Goal: Information Seeking & Learning: Learn about a topic

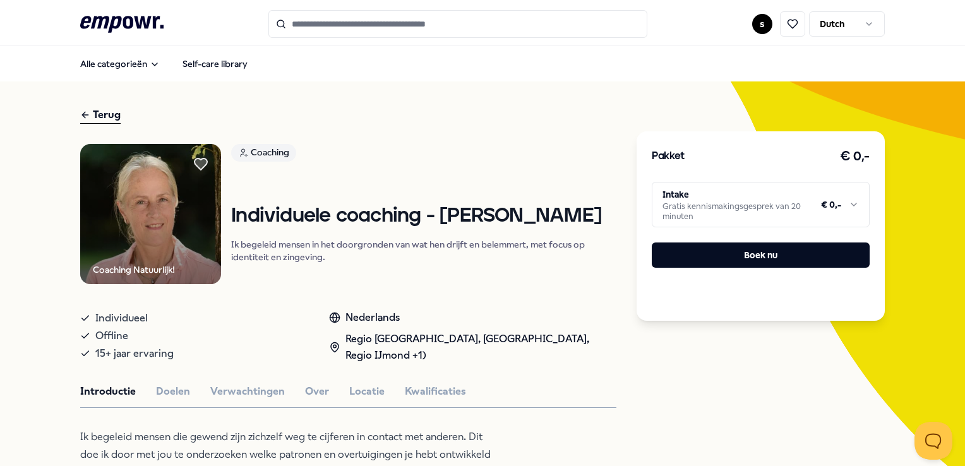
click at [824, 195] on html ".empowr-logo_svg__cls-1{fill:#03032f} s Dutch Alle categorieën Self-care librar…" at bounding box center [482, 233] width 965 height 466
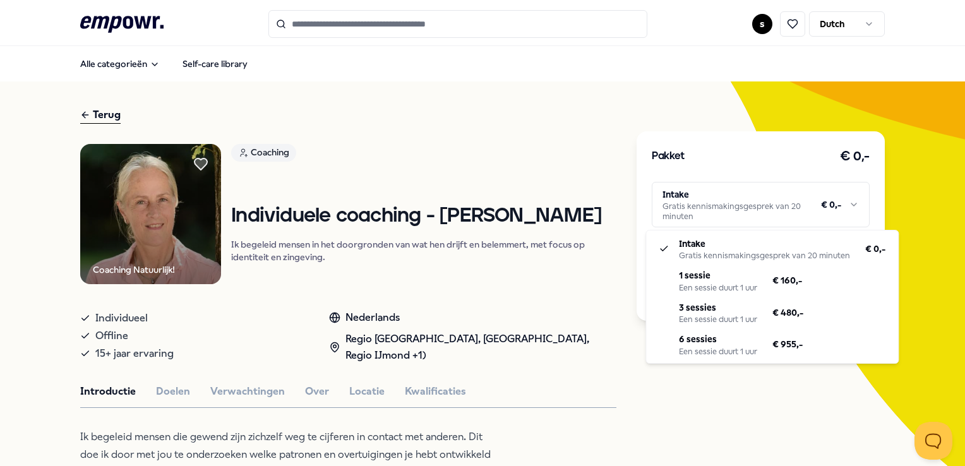
click at [802, 201] on html ".empowr-logo_svg__cls-1{fill:#03032f} s Dutch Alle categorieën Self-care librar…" at bounding box center [482, 233] width 965 height 466
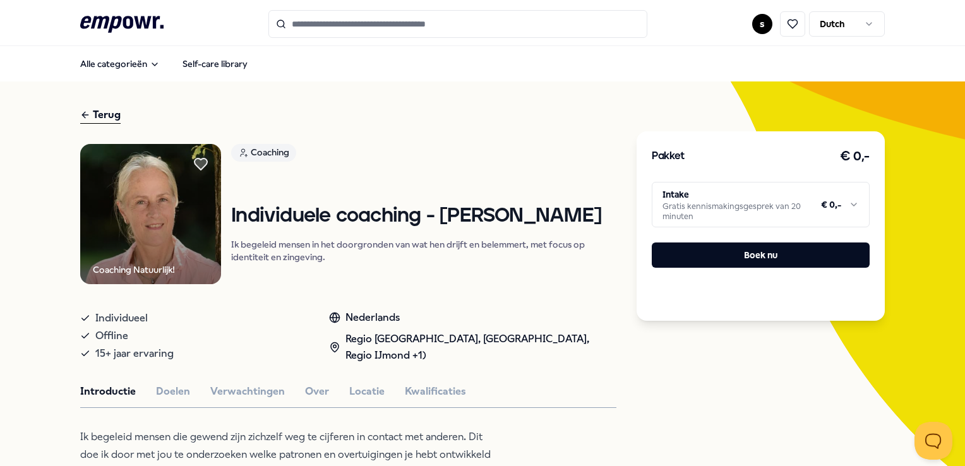
click at [802, 201] on html ".empowr-logo_svg__cls-1{fill:#03032f} s Dutch Alle categorieën Self-care librar…" at bounding box center [482, 233] width 965 height 466
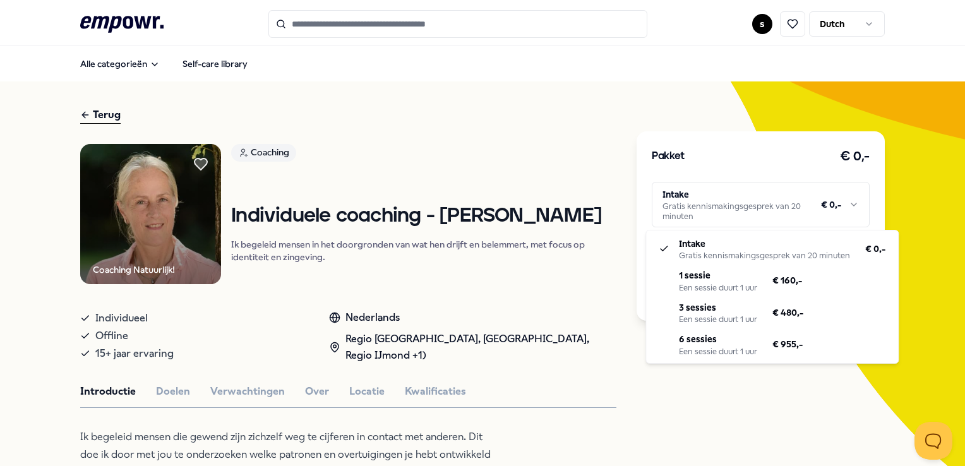
click at [802, 201] on html ".empowr-logo_svg__cls-1{fill:#03032f} s Dutch Alle categorieën Self-care librar…" at bounding box center [482, 233] width 965 height 466
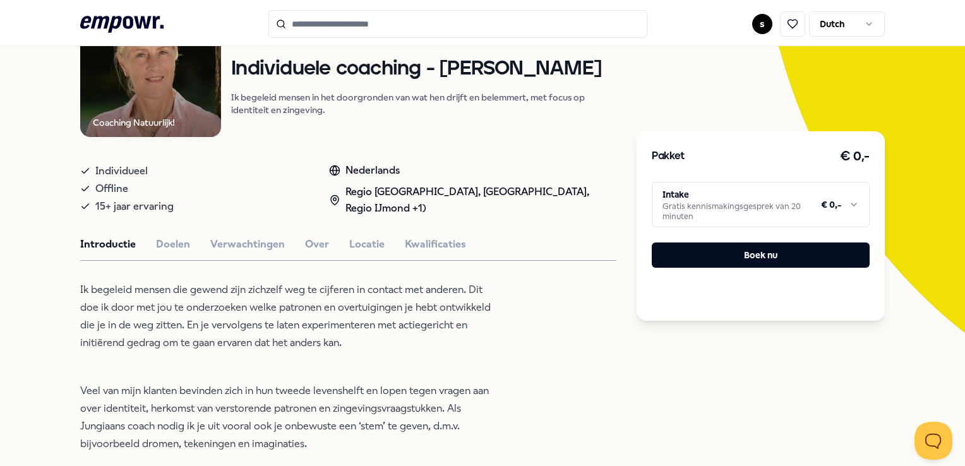
scroll to position [63, 0]
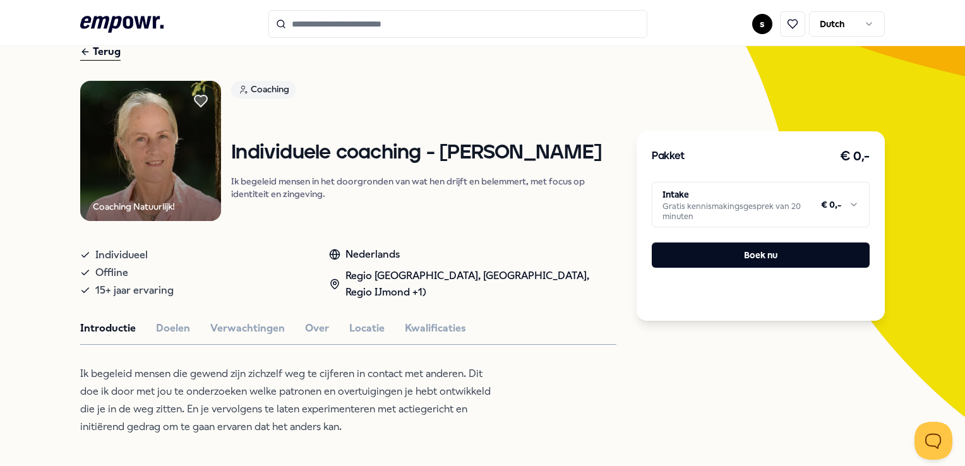
click at [766, 200] on html ".empowr-logo_svg__cls-1{fill:#03032f} s Dutch Alle categorieën Self-care librar…" at bounding box center [482, 233] width 965 height 466
click at [766, 199] on html ".empowr-logo_svg__cls-1{fill:#03032f} s Dutch Alle categorieën Self-care librar…" at bounding box center [482, 233] width 965 height 466
click at [368, 329] on button "Locatie" at bounding box center [366, 328] width 35 height 16
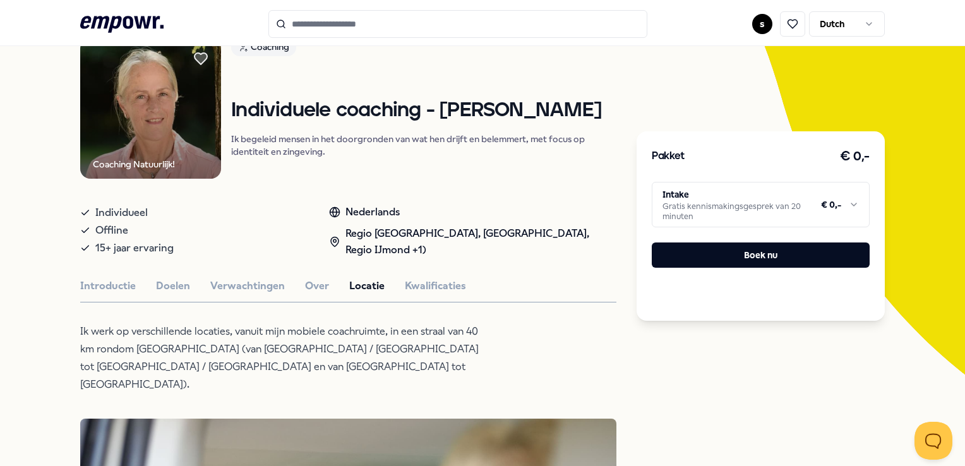
scroll to position [126, 0]
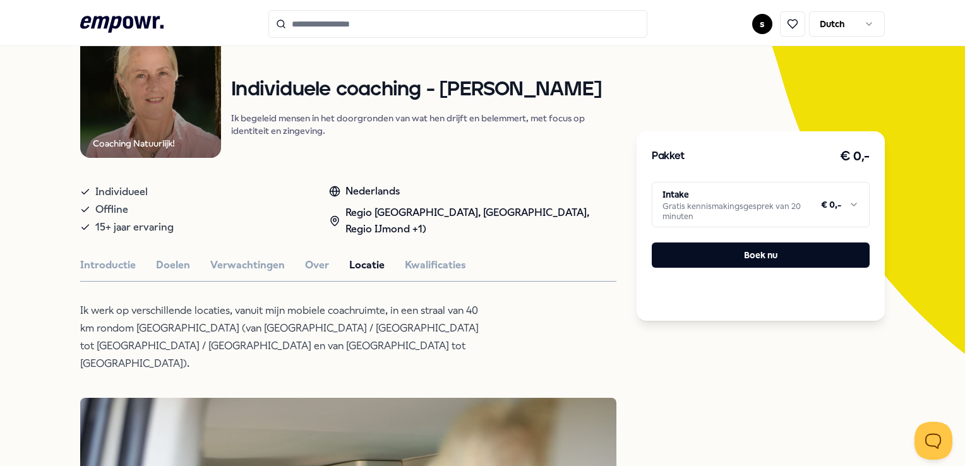
click at [360, 351] on p "Ik werk op verschillende locaties, vanuit mijn mobiele coachruimte, in een stra…" at bounding box center [285, 337] width 411 height 71
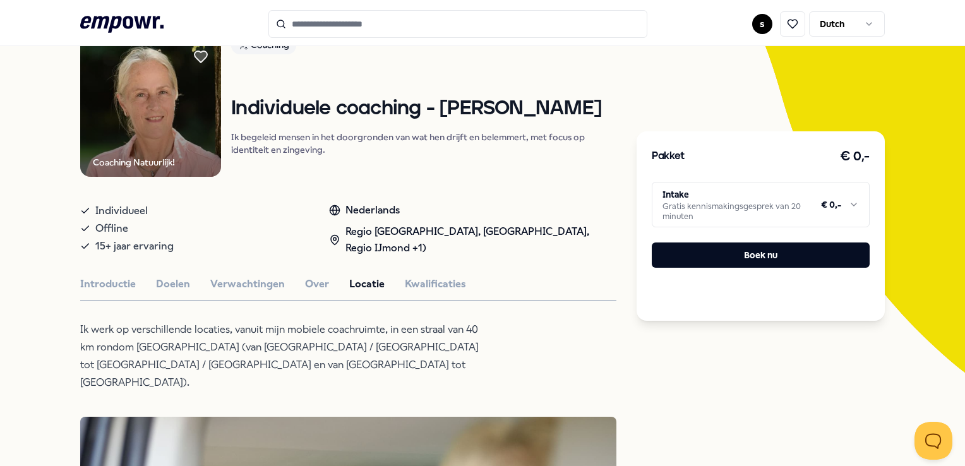
scroll to position [0, 0]
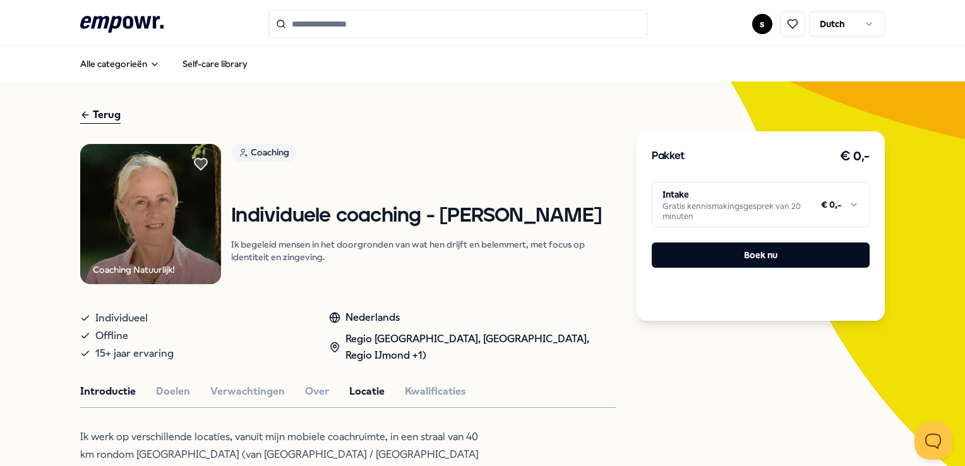
click at [117, 385] on button "Introductie" at bounding box center [108, 392] width 56 height 16
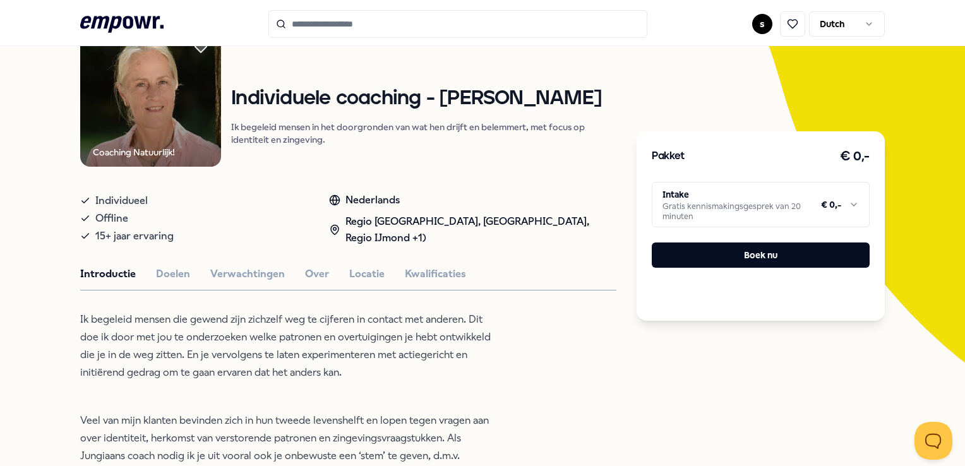
scroll to position [63, 0]
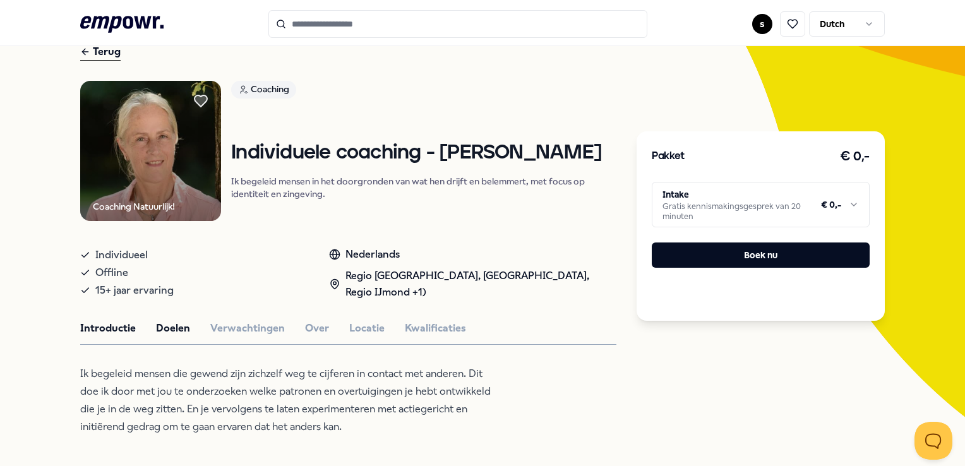
click at [162, 324] on button "Doelen" at bounding box center [173, 328] width 34 height 16
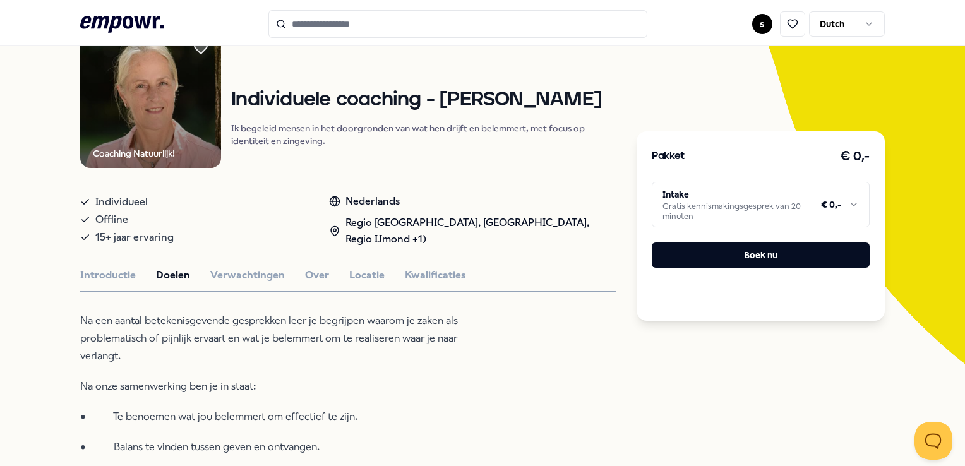
scroll to position [190, 0]
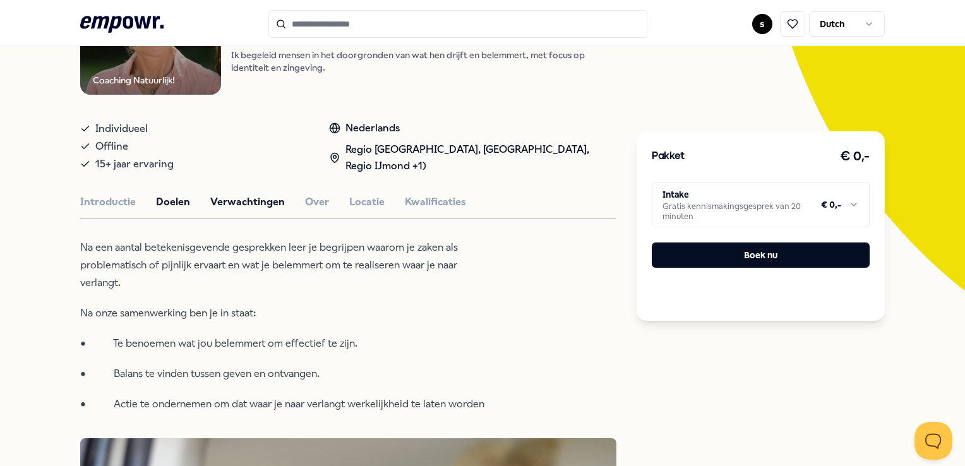
click at [245, 201] on button "Verwachtingen" at bounding box center [247, 202] width 75 height 16
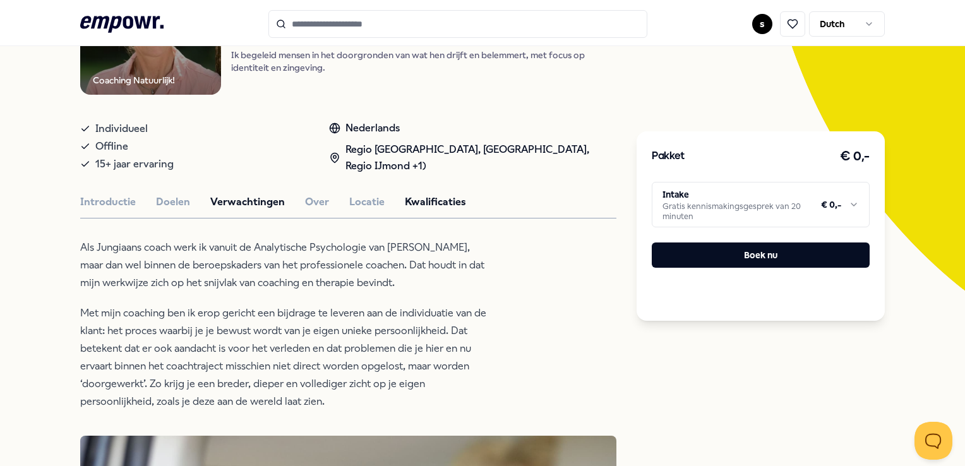
drag, startPoint x: 381, startPoint y: 200, endPoint x: 445, endPoint y: 199, distance: 64.5
click at [385, 200] on div "Introductie Doelen Verwachtingen Over Locatie Kwalificaties" at bounding box center [348, 202] width 536 height 16
click at [445, 199] on button "Kwalificaties" at bounding box center [435, 202] width 61 height 16
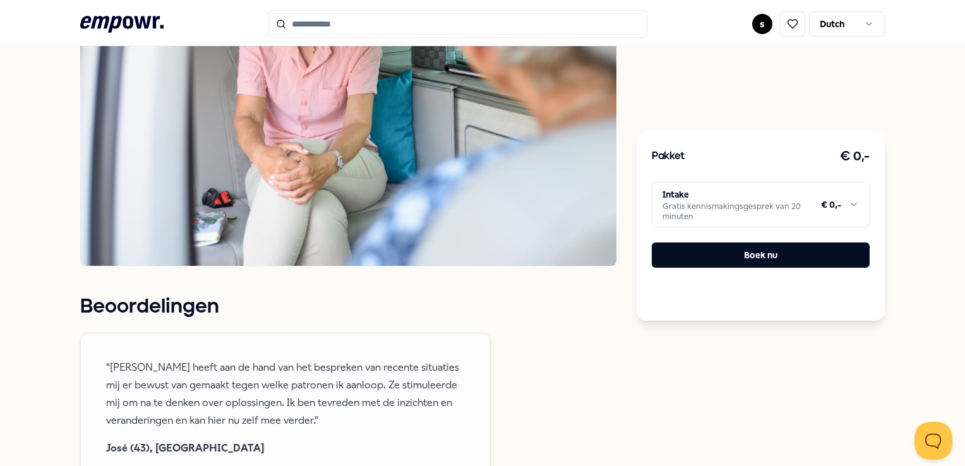
scroll to position [126, 0]
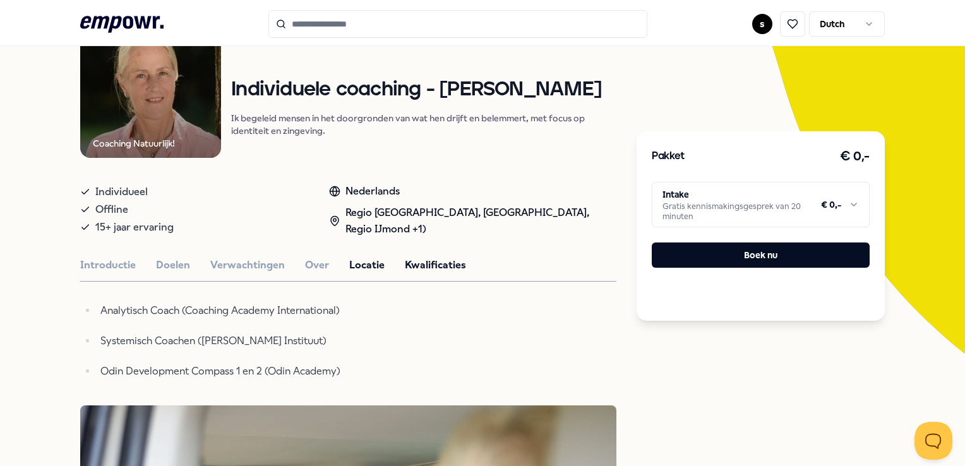
drag, startPoint x: 341, startPoint y: 254, endPoint x: 347, endPoint y: 259, distance: 7.6
click at [352, 262] on button "Locatie" at bounding box center [366, 265] width 35 height 16
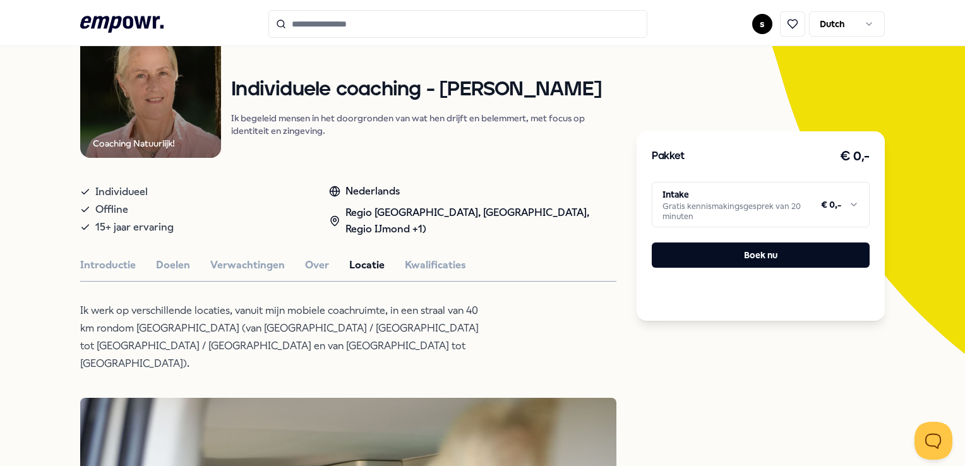
click at [300, 266] on div "Introductie Doelen Verwachtingen Over Locatie Kwalificaties" at bounding box center [348, 265] width 536 height 16
drag, startPoint x: 326, startPoint y: 275, endPoint x: 310, endPoint y: 265, distance: 19.1
click at [310, 264] on button "Over" at bounding box center [317, 265] width 24 height 16
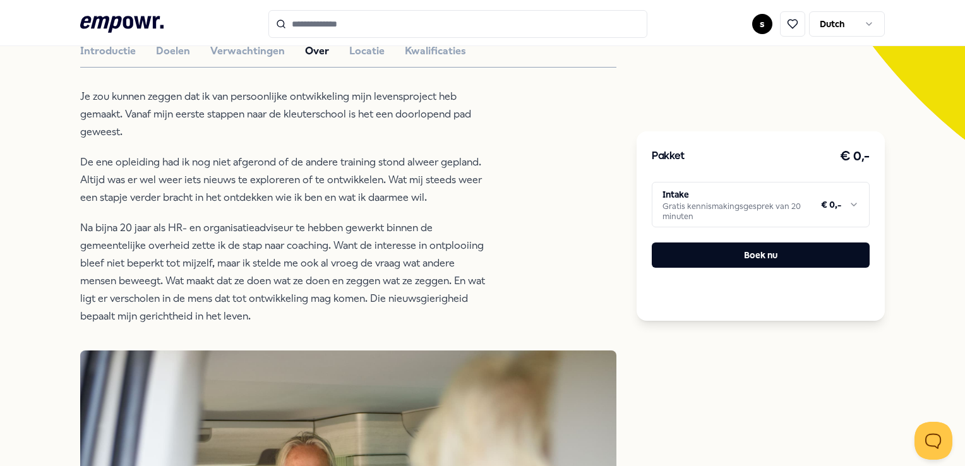
scroll to position [379, 0]
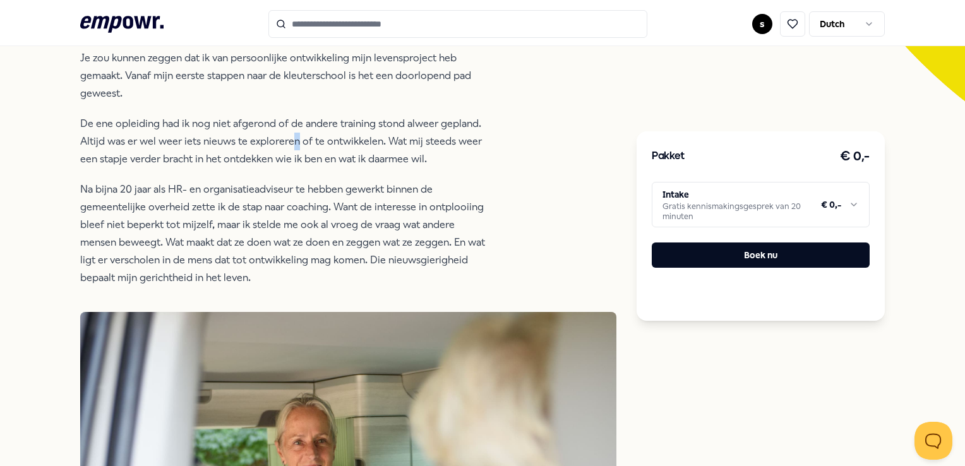
drag, startPoint x: 540, startPoint y: 333, endPoint x: 294, endPoint y: 133, distance: 317.5
click at [294, 133] on p "De ene opleiding had ik nog niet afgerond of de andere training stond alweer ge…" at bounding box center [285, 141] width 411 height 53
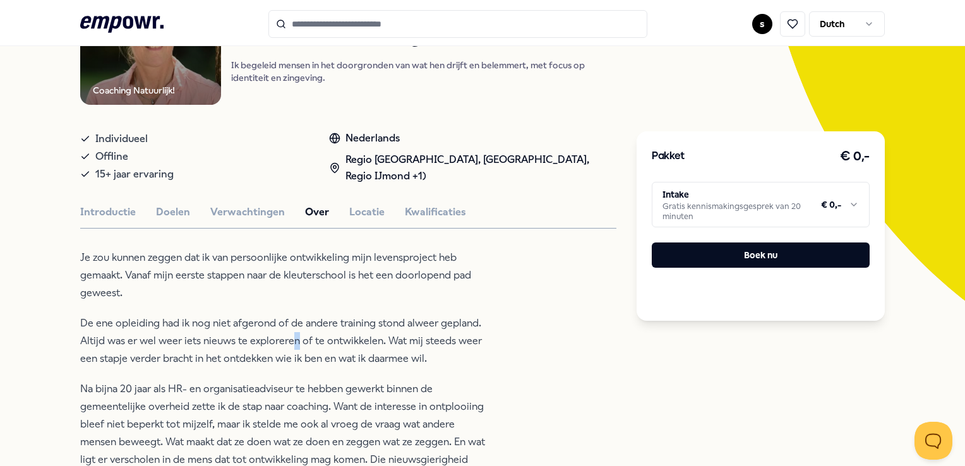
scroll to position [0, 0]
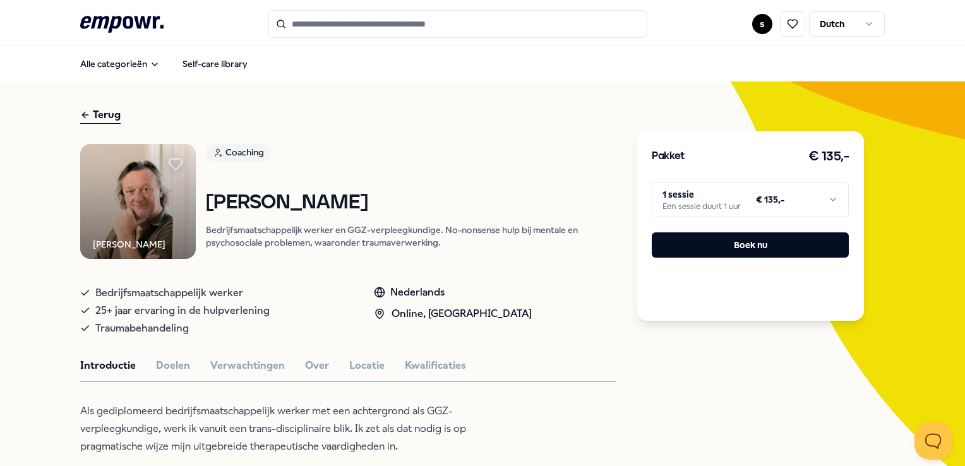
click at [706, 198] on html ".empowr-logo_svg__cls-1{fill:#03032f} s Dutch Alle categorieën Self-care librar…" at bounding box center [482, 233] width 965 height 466
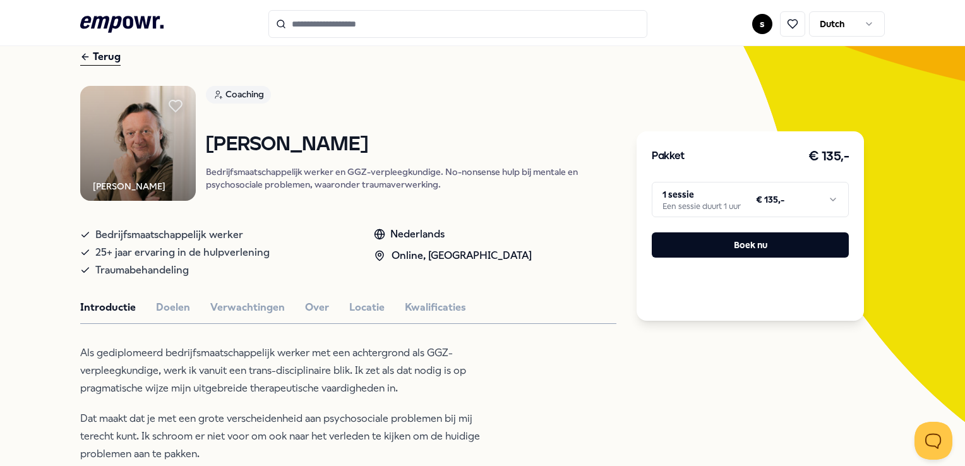
scroll to position [126, 0]
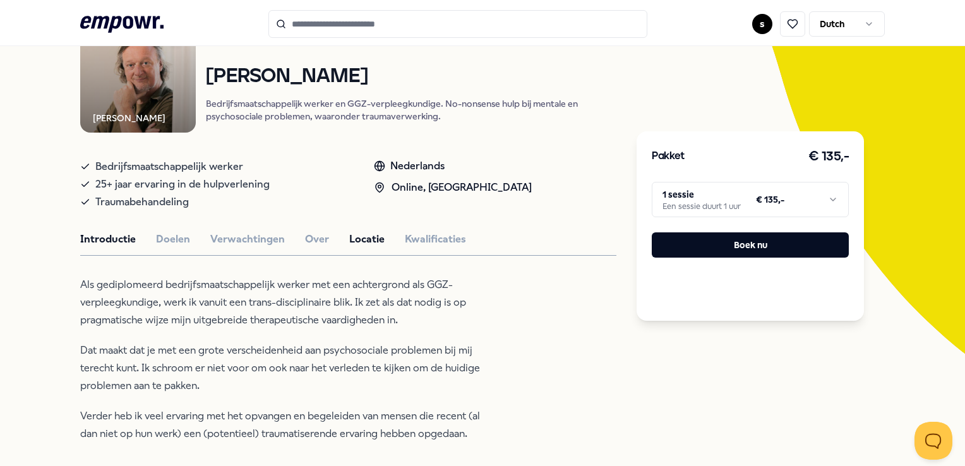
click at [374, 231] on button "Locatie" at bounding box center [366, 239] width 35 height 16
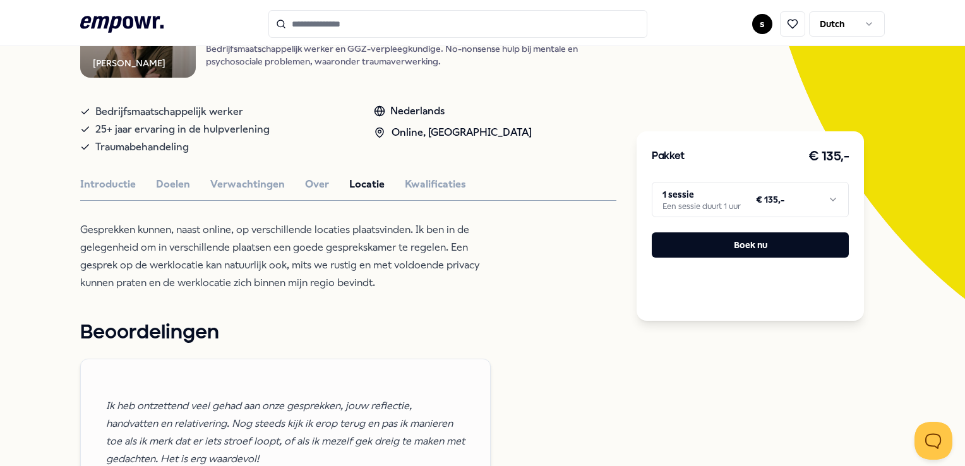
scroll to position [63, 0]
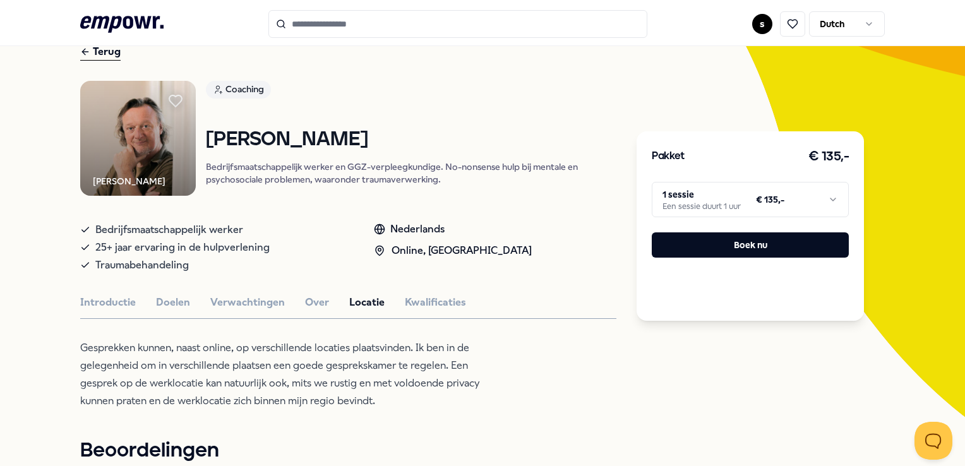
click at [721, 207] on html ".empowr-logo_svg__cls-1{fill:#03032f} s Dutch Alle categorieën Self-care librar…" at bounding box center [482, 233] width 965 height 466
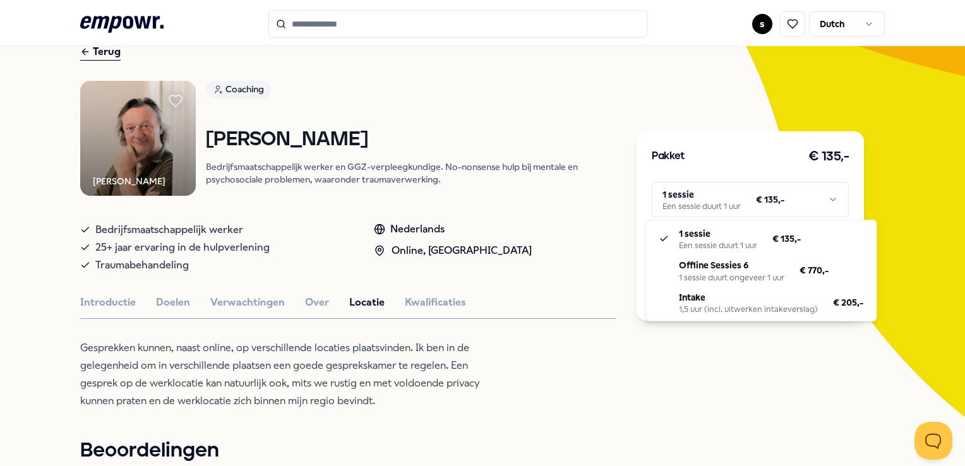
click at [169, 305] on html ".empowr-logo_svg__cls-1{fill:#03032f} s Dutch Alle categorieën Self-care librar…" at bounding box center [482, 233] width 965 height 466
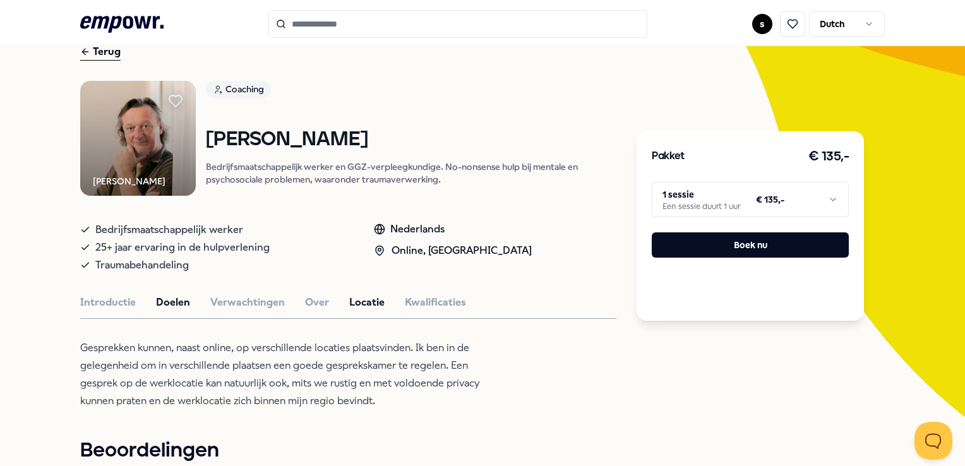
click at [159, 297] on button "Doelen" at bounding box center [173, 302] width 34 height 16
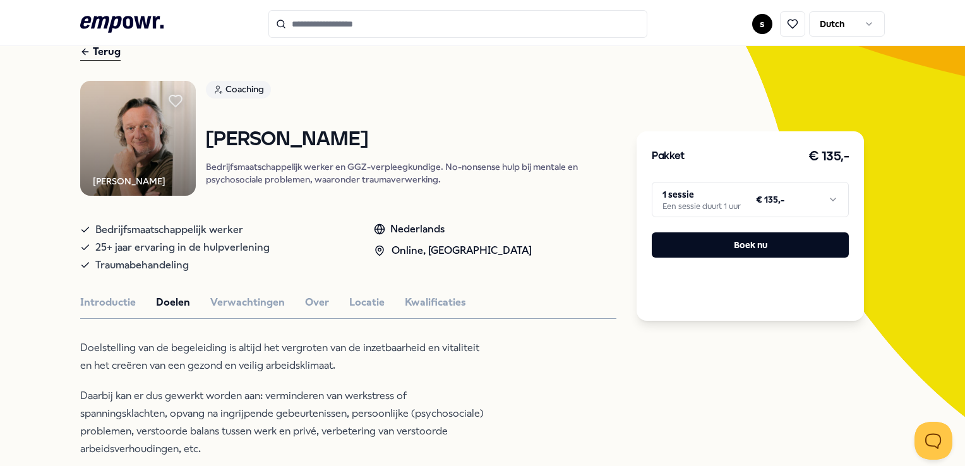
scroll to position [190, 0]
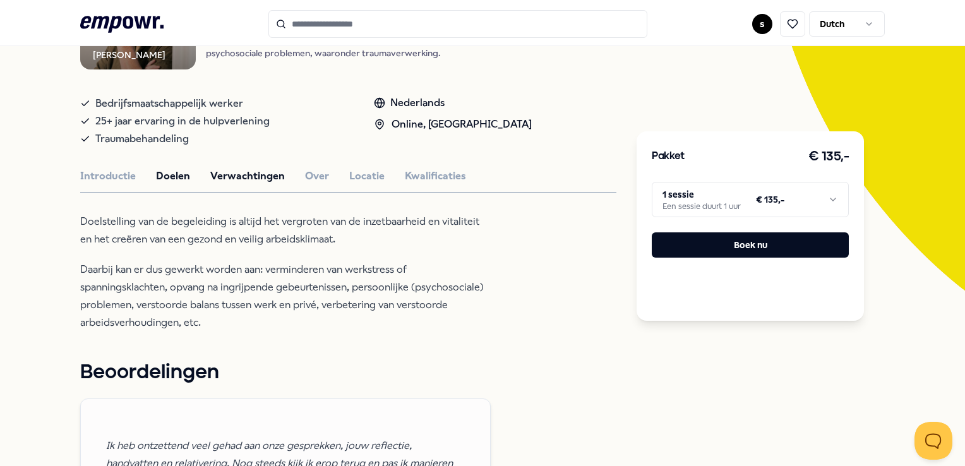
click at [258, 172] on button "Verwachtingen" at bounding box center [247, 176] width 75 height 16
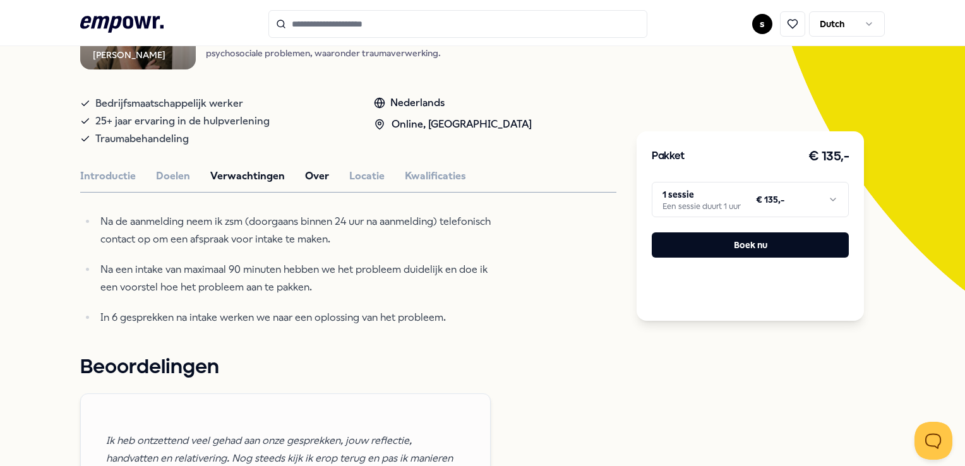
click at [326, 176] on div "Introductie Doelen Verwachtingen Over Locatie Kwalificaties" at bounding box center [348, 176] width 536 height 16
click at [319, 171] on button "Over" at bounding box center [317, 176] width 24 height 16
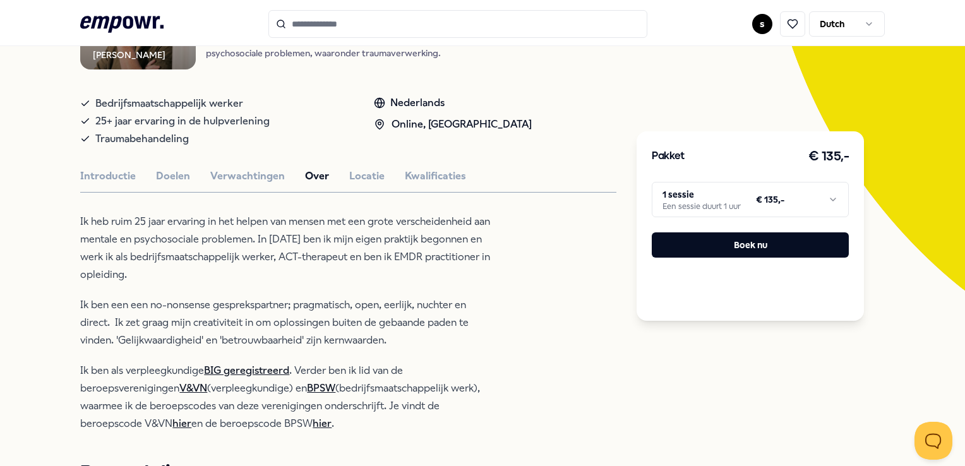
scroll to position [126, 0]
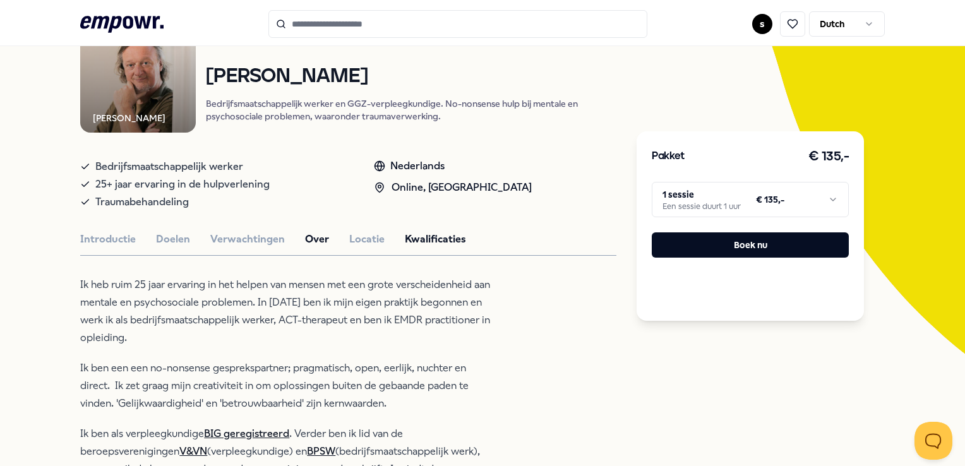
click at [425, 231] on button "Kwalificaties" at bounding box center [435, 239] width 61 height 16
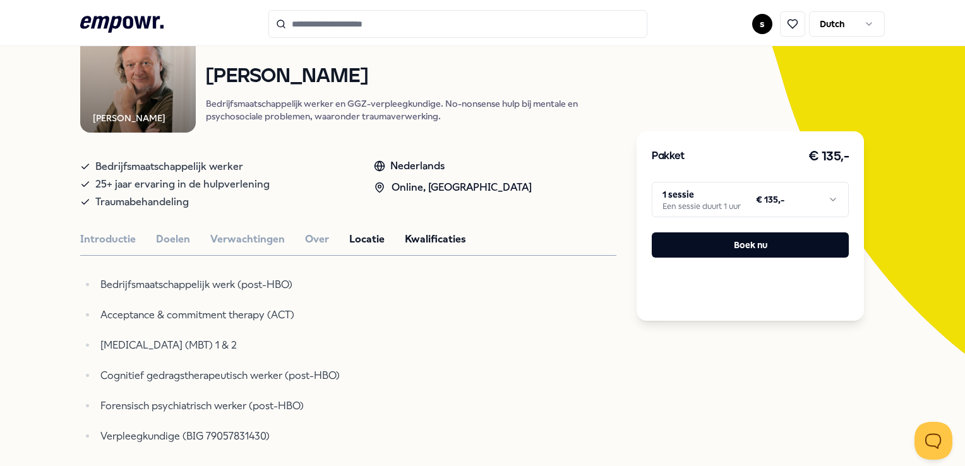
click at [372, 233] on button "Locatie" at bounding box center [366, 239] width 35 height 16
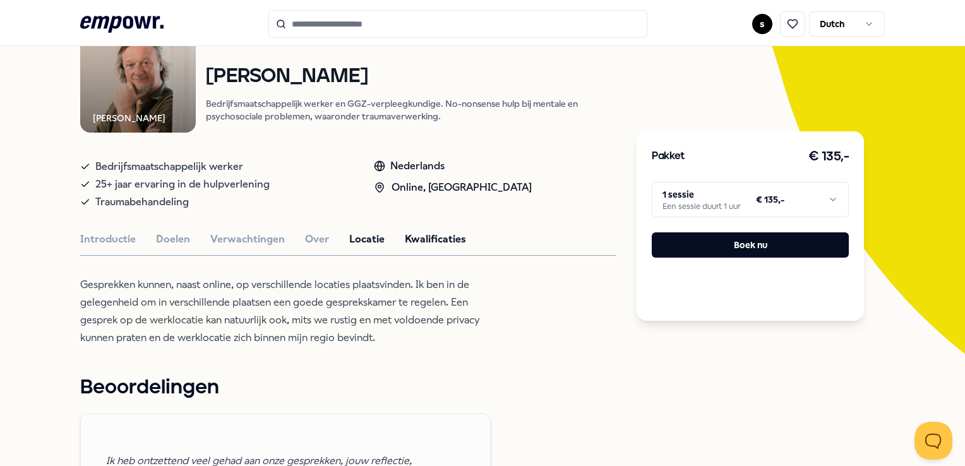
click at [435, 237] on button "Kwalificaties" at bounding box center [435, 239] width 61 height 16
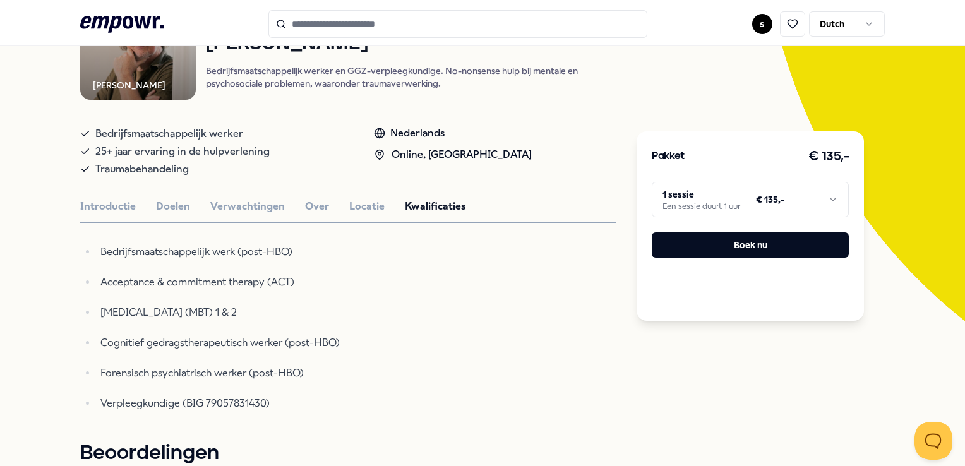
scroll to position [190, 0]
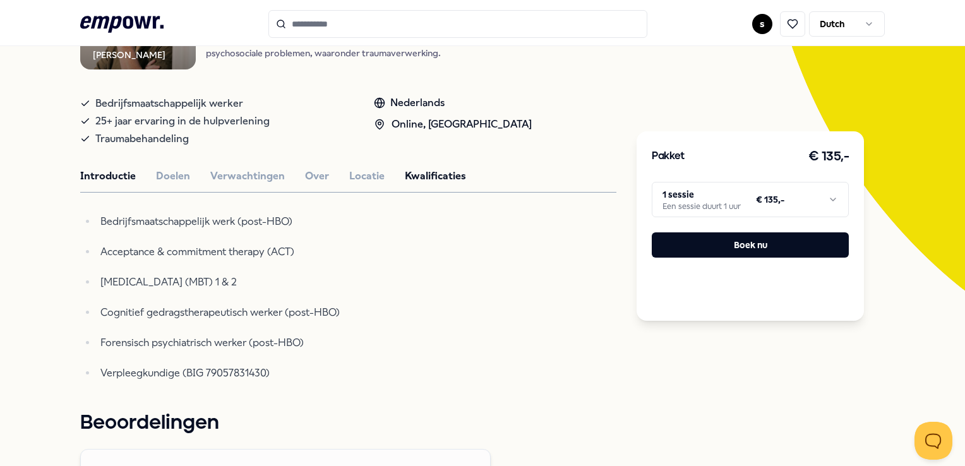
click at [107, 172] on button "Introductie" at bounding box center [108, 176] width 56 height 16
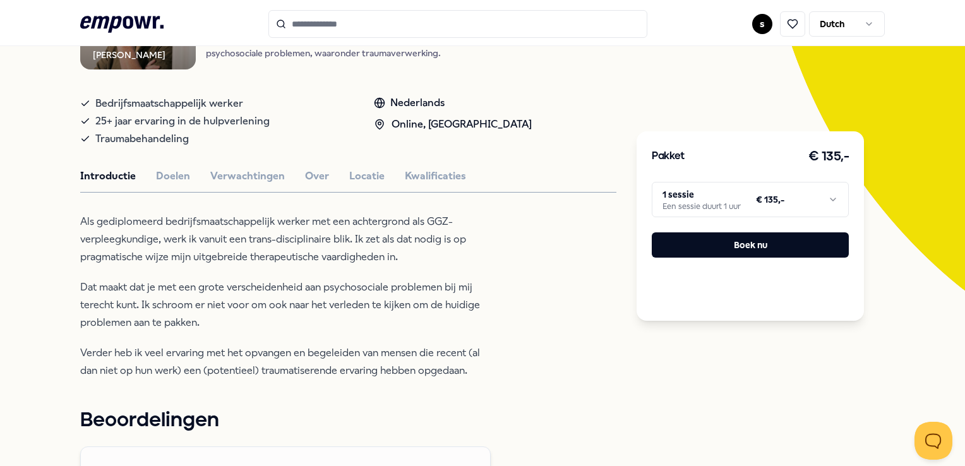
scroll to position [126, 0]
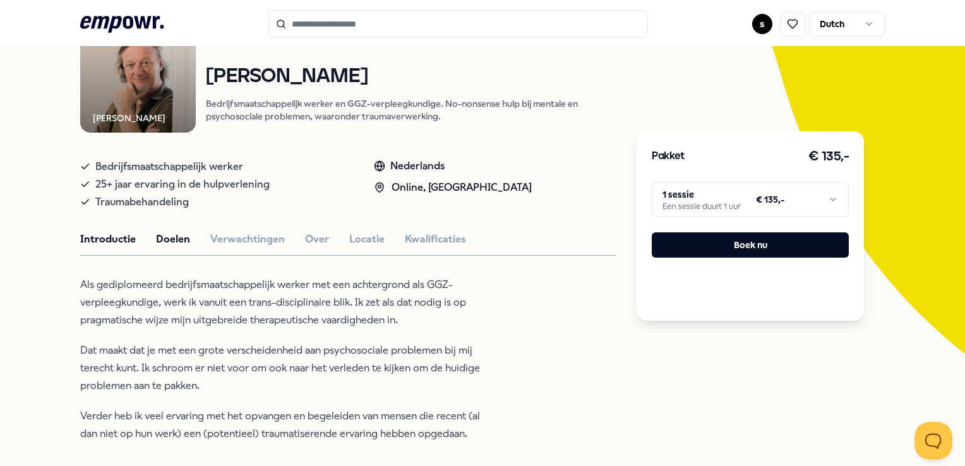
click at [179, 231] on button "Doelen" at bounding box center [173, 239] width 34 height 16
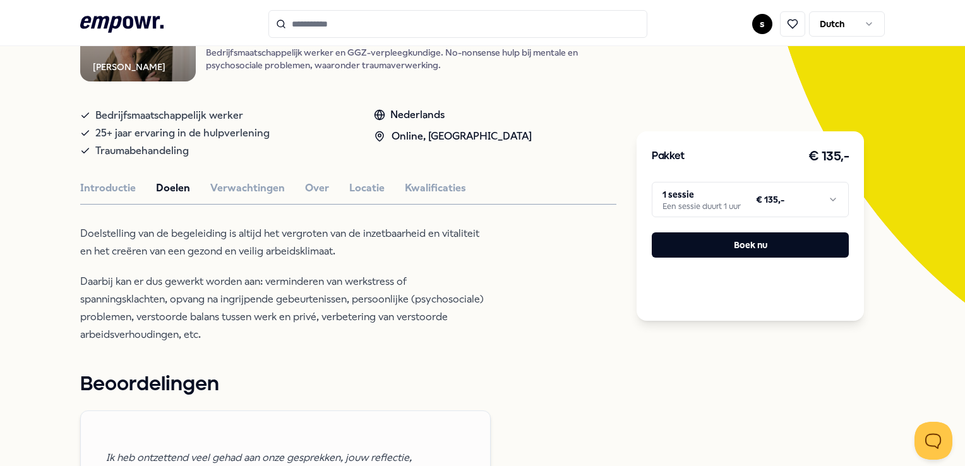
scroll to position [253, 0]
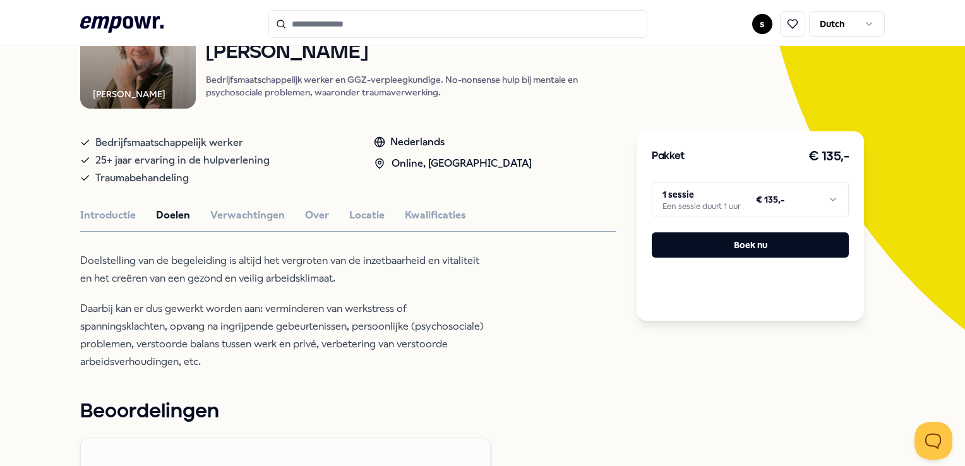
scroll to position [0, 0]
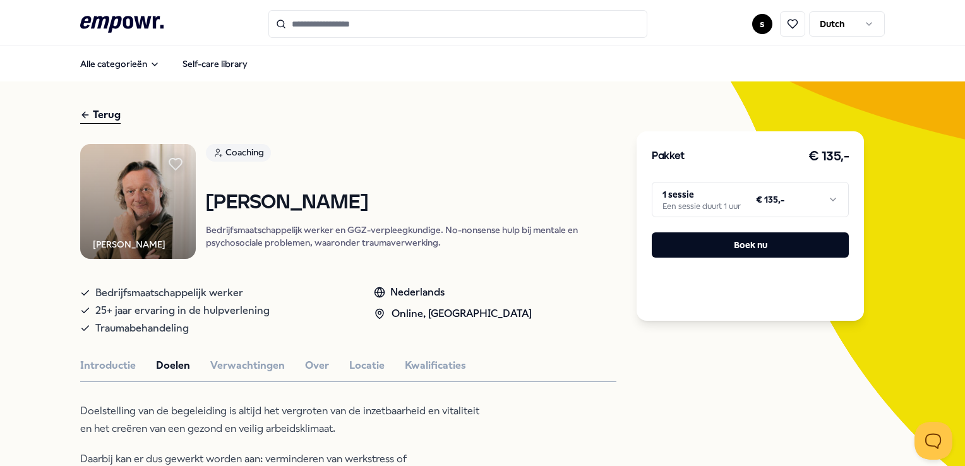
click at [419, 234] on p "Bedrijfsmaatschappelijk werker en GGZ-verpleegkundige. No-nonsense hulp bij men…" at bounding box center [411, 236] width 411 height 25
click at [298, 358] on div "Introductie Doelen Verwachtingen Over Locatie Kwalificaties" at bounding box center [348, 366] width 536 height 16
click at [334, 365] on div "Introductie Doelen Verwachtingen Over Locatie Kwalificaties" at bounding box center [348, 366] width 536 height 16
click at [317, 363] on button "Over" at bounding box center [317, 366] width 24 height 16
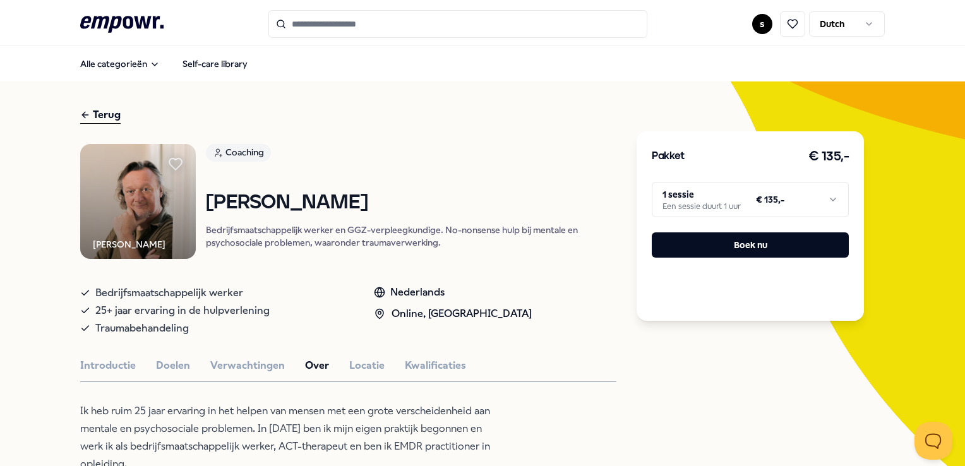
click at [344, 363] on div "Introductie Doelen Verwachtingen Over Locatie Kwalificaties" at bounding box center [348, 366] width 536 height 16
click at [299, 364] on div "Introductie Doelen Verwachtingen Over Locatie Kwalificaties" at bounding box center [348, 366] width 536 height 16
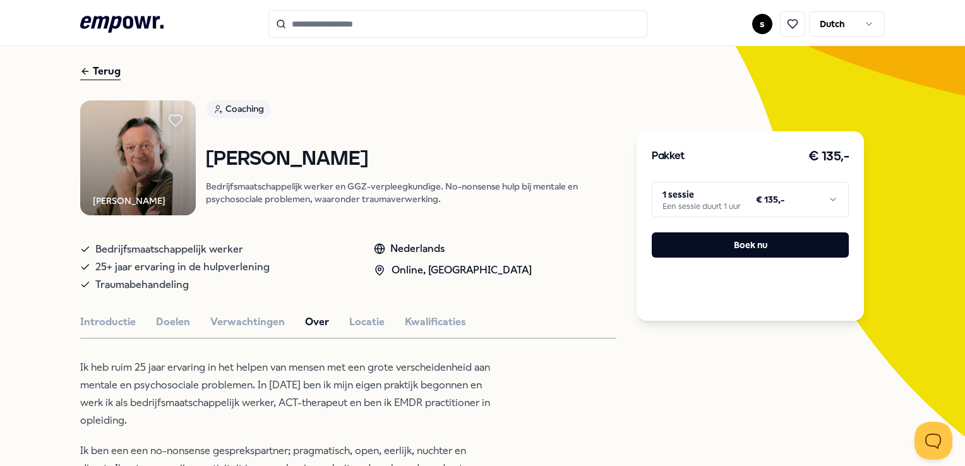
scroll to position [107, 0]
